Goal: Find specific page/section

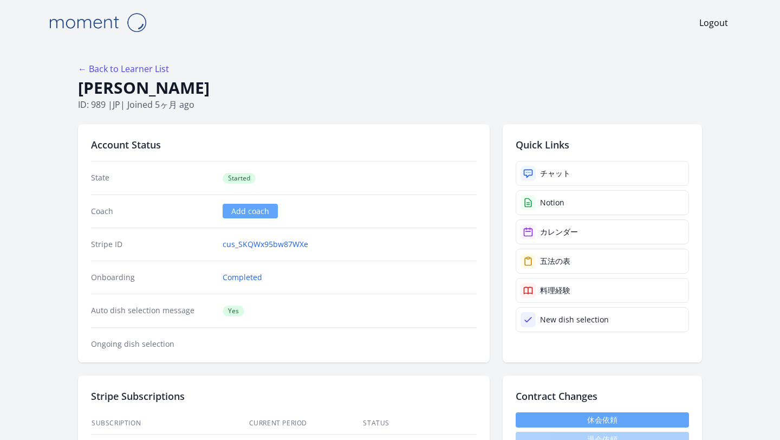
scroll to position [30, 0]
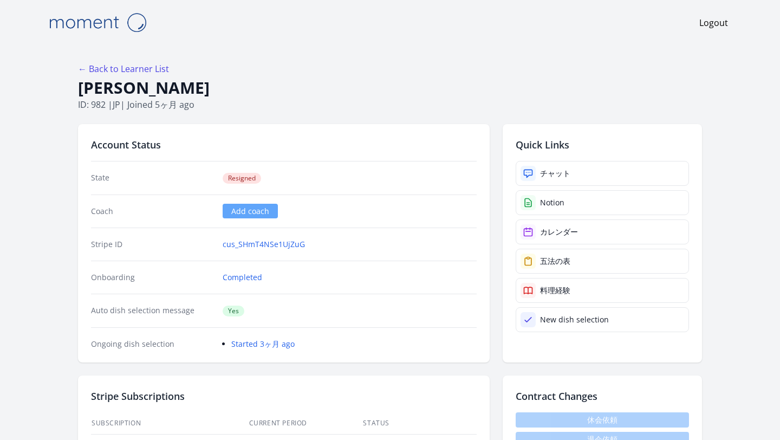
drag, startPoint x: 259, startPoint y: 177, endPoint x: 228, endPoint y: 177, distance: 30.3
click at [228, 177] on span "Resigned" at bounding box center [242, 178] width 38 height 11
copy span "Resigned"
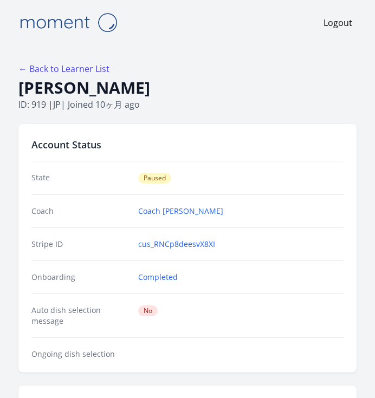
click at [137, 16] on link at bounding box center [168, 23] width 309 height 28
